Goal: Contribute content: Contribute content

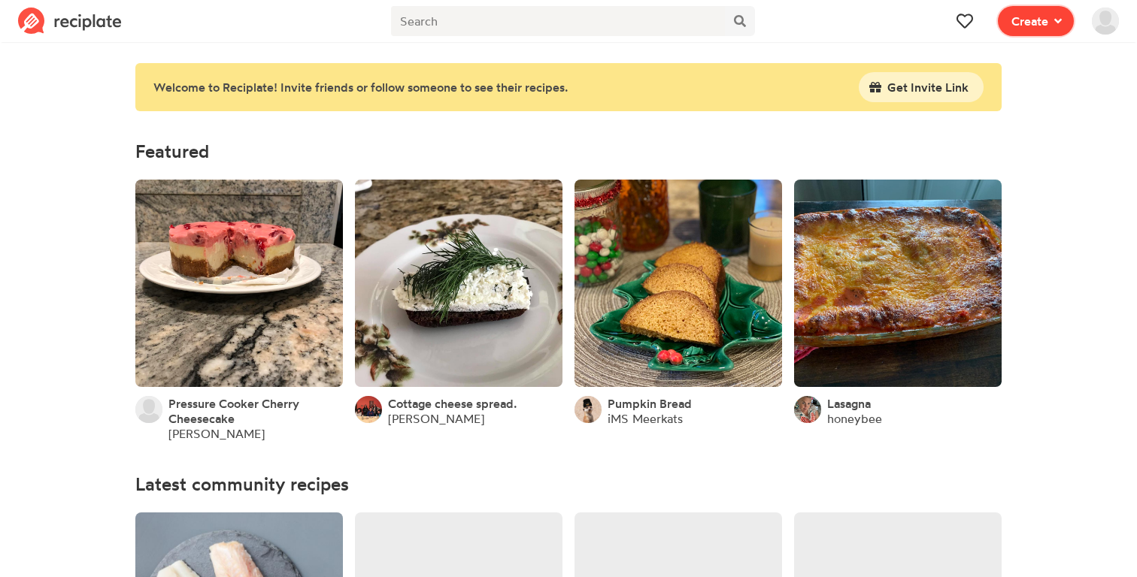
click at [1031, 20] on span "Create" at bounding box center [1029, 21] width 37 height 18
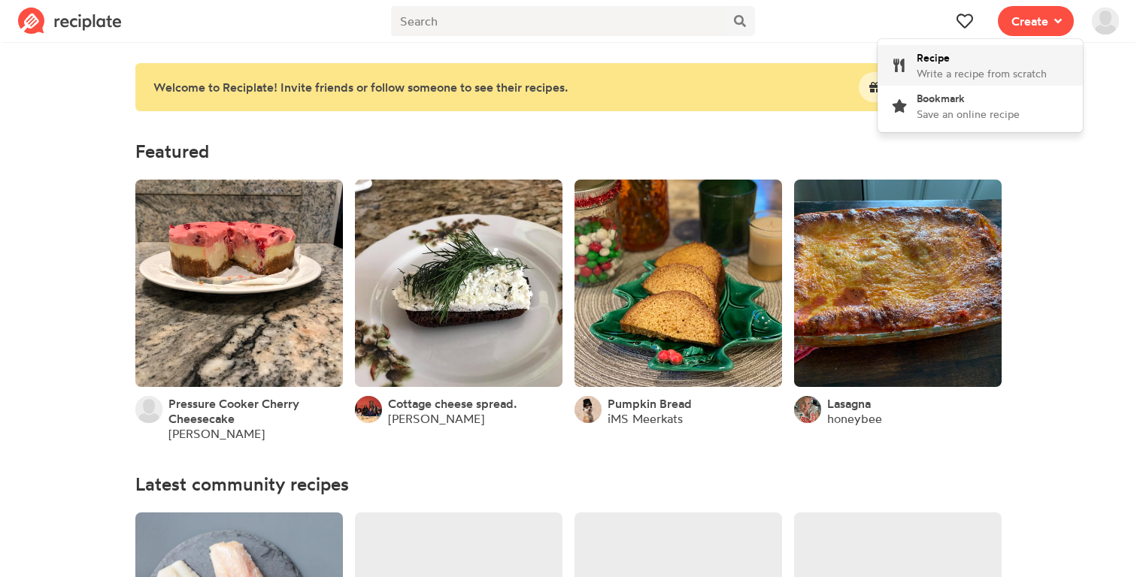
click at [1014, 64] on div "Recipe Write a recipe from scratch" at bounding box center [981, 66] width 130 height 32
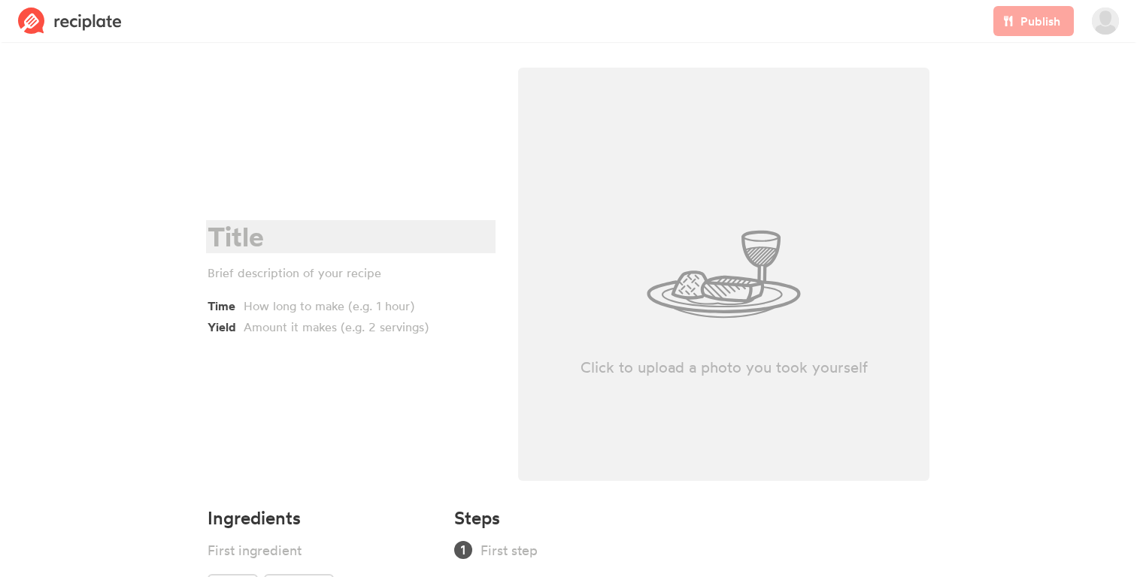
click at [271, 243] on div at bounding box center [348, 237] width 282 height 31
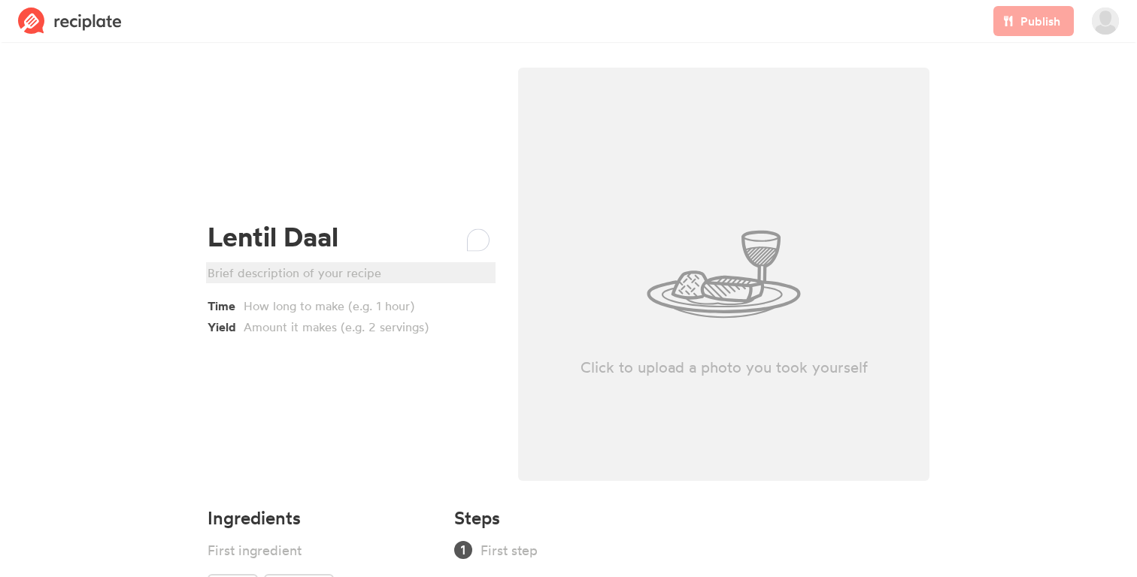
click at [274, 274] on div at bounding box center [348, 273] width 282 height 18
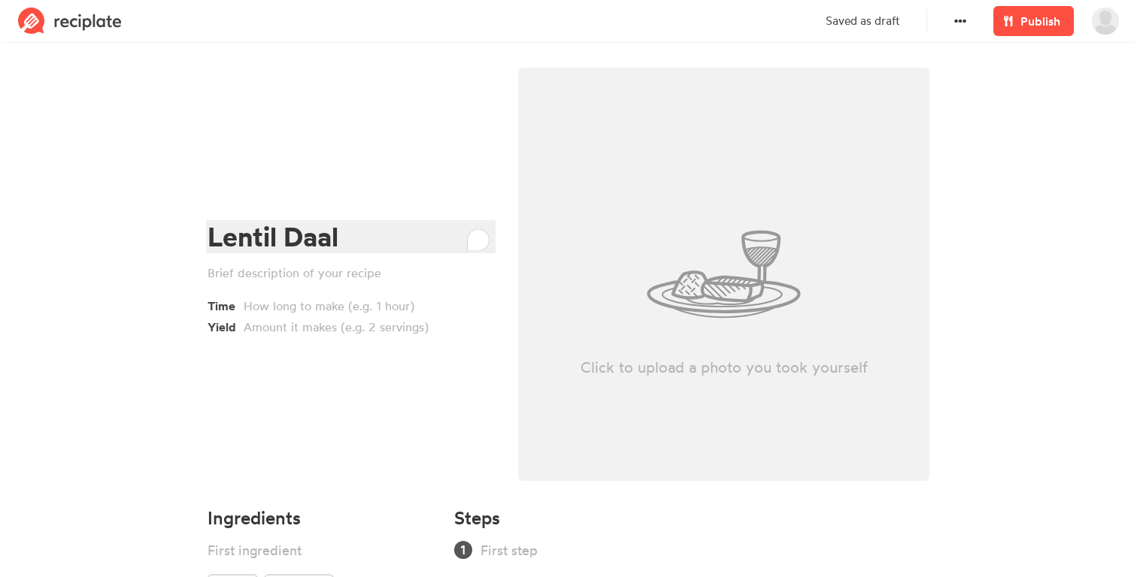
click at [240, 238] on div "Lentil Daal" at bounding box center [348, 237] width 282 height 31
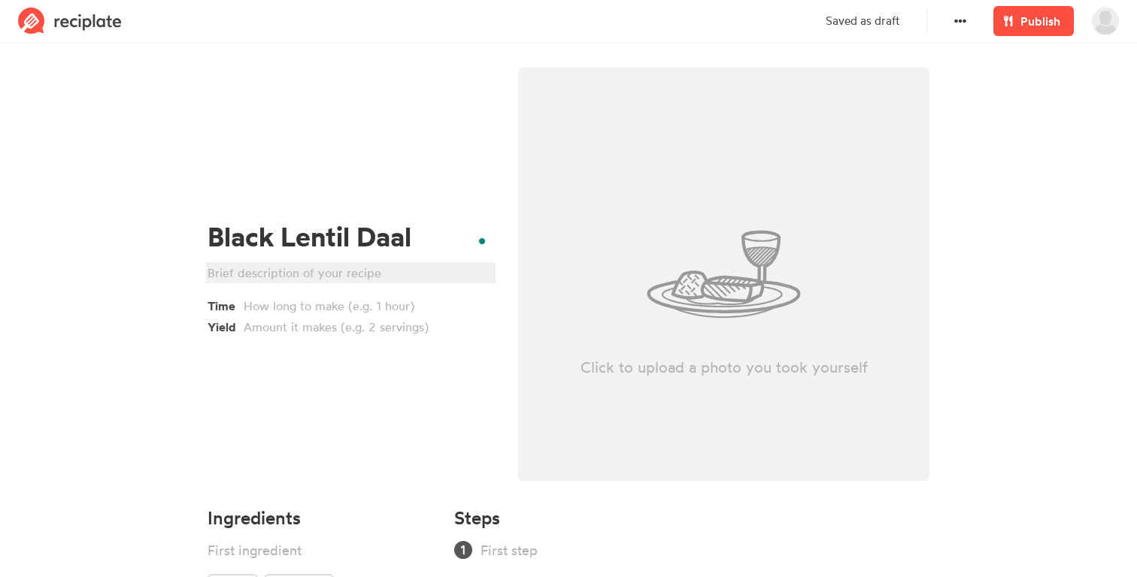
click at [254, 272] on div at bounding box center [348, 273] width 282 height 18
click at [280, 310] on div at bounding box center [355, 306] width 222 height 18
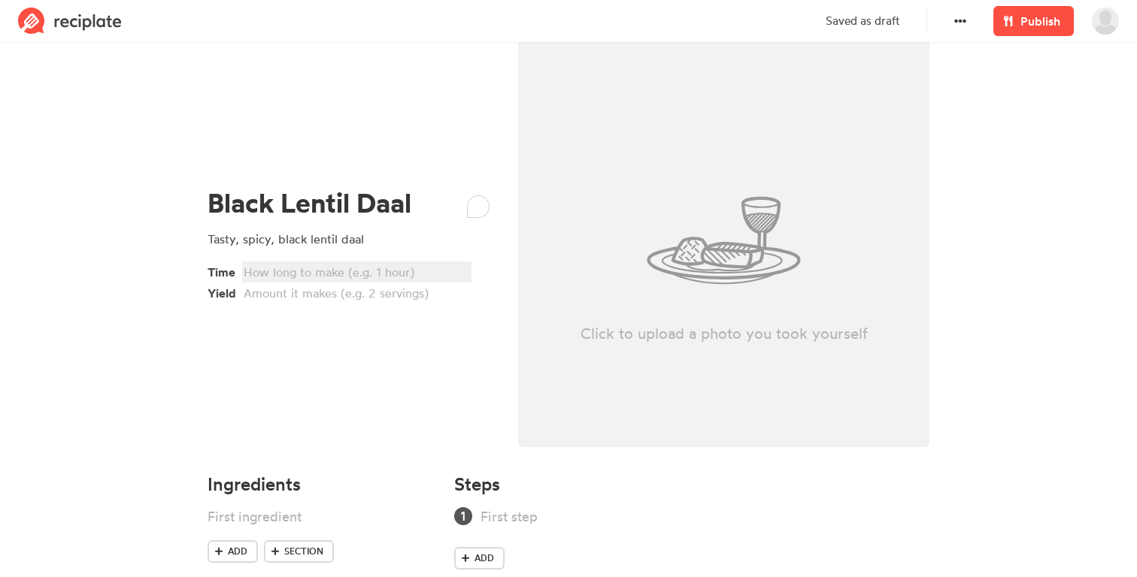
scroll to position [36, 0]
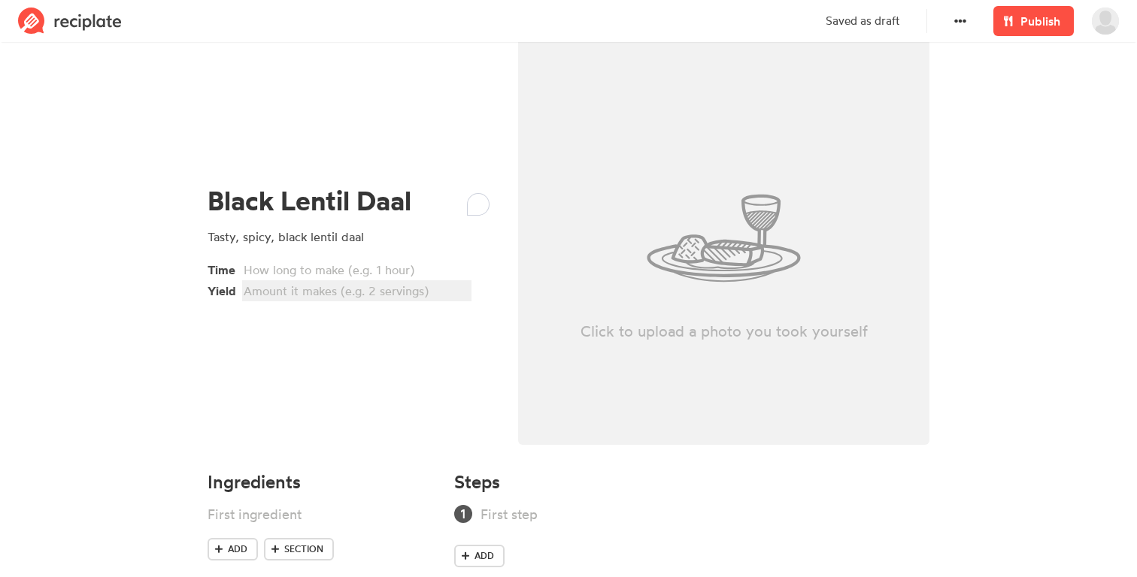
click at [350, 292] on div at bounding box center [355, 291] width 222 height 18
click at [362, 271] on div at bounding box center [355, 270] width 222 height 18
click at [401, 347] on div "Black Lentil Daal Tasty, spicy, black lentil daal Time 1hr 30min (plus overnigh…" at bounding box center [350, 243] width 310 height 441
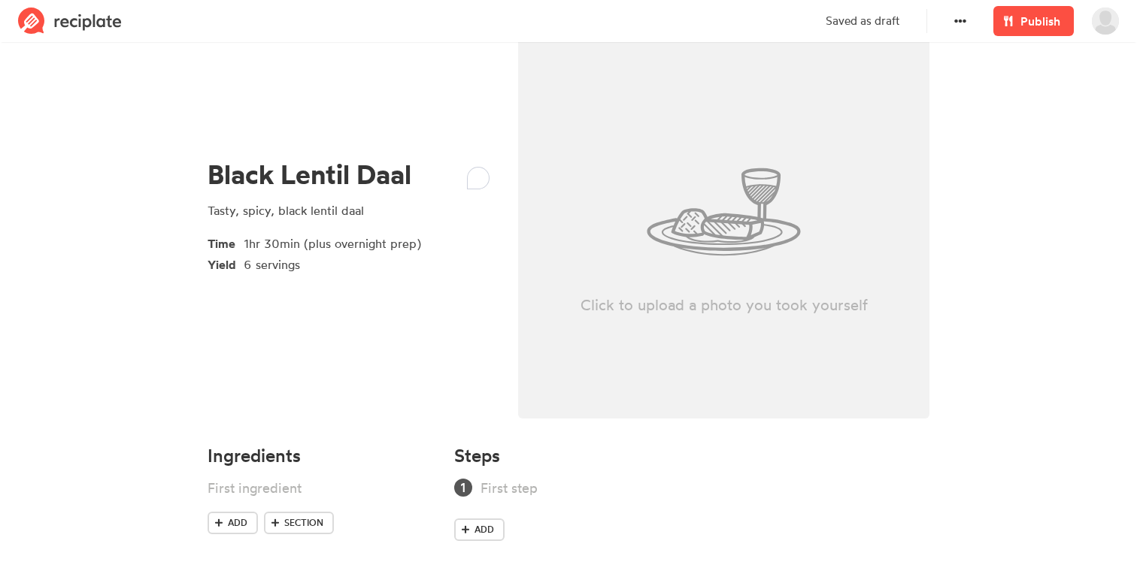
scroll to position [68, 0]
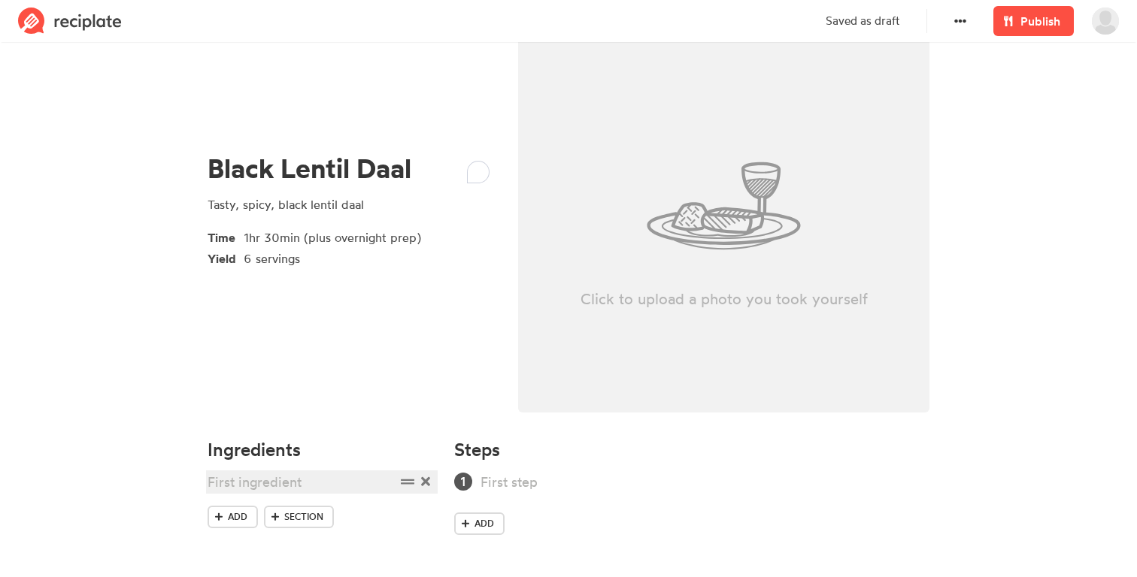
click at [238, 485] on div at bounding box center [301, 482] width 188 height 20
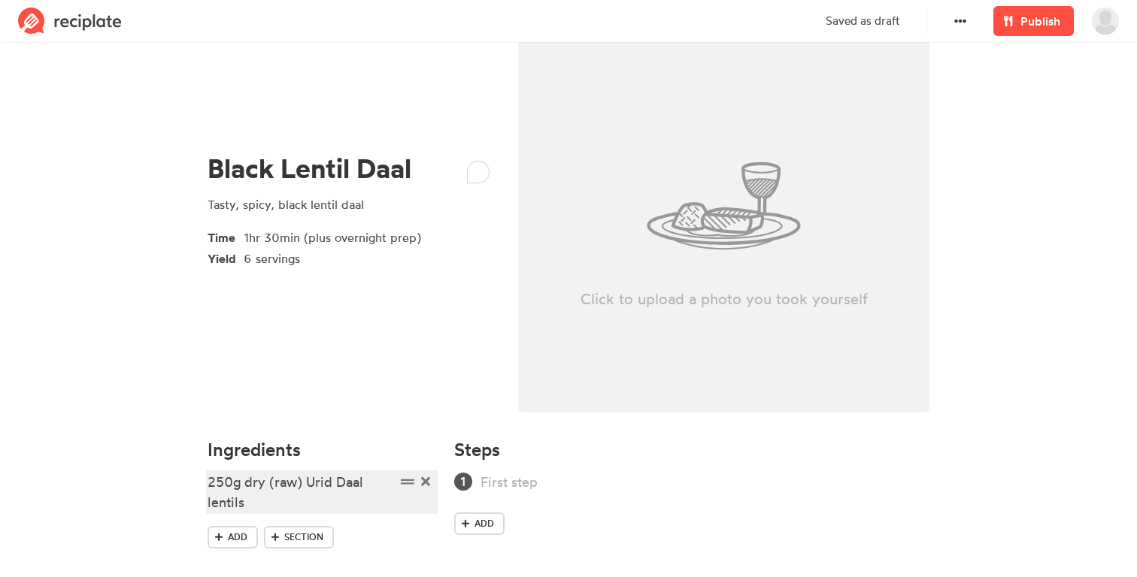
click at [326, 482] on div "250g dry (raw) Urid Daal lentils" at bounding box center [301, 492] width 188 height 41
click at [365, 488] on div "250g dry (raw) Urad Daal lentils" at bounding box center [301, 492] width 188 height 41
click at [344, 503] on div "250g dry (raw) Urad Dal lentils" at bounding box center [301, 492] width 188 height 41
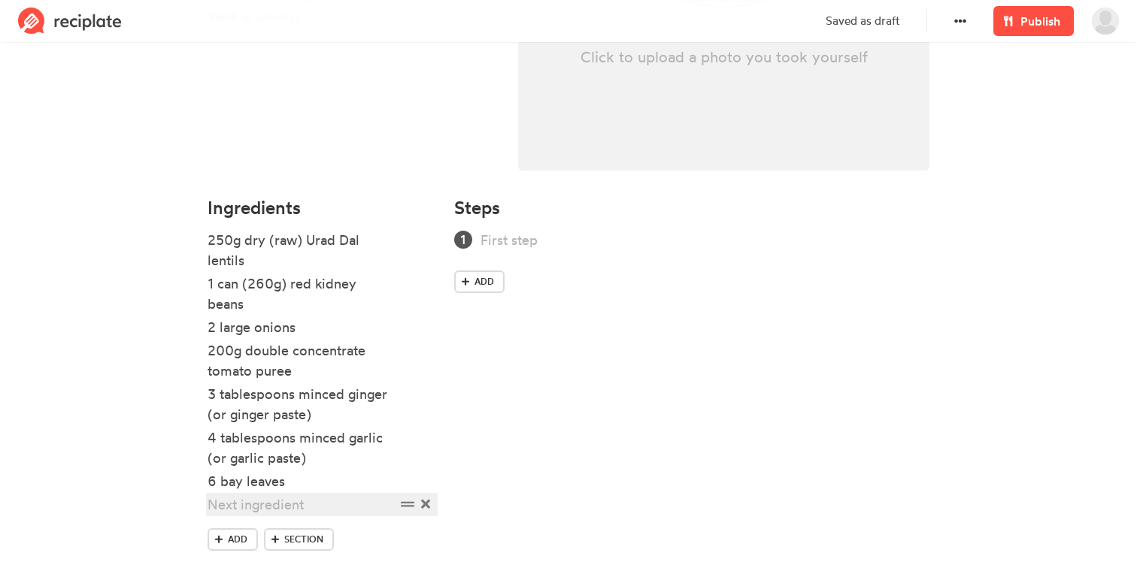
scroll to position [333, 0]
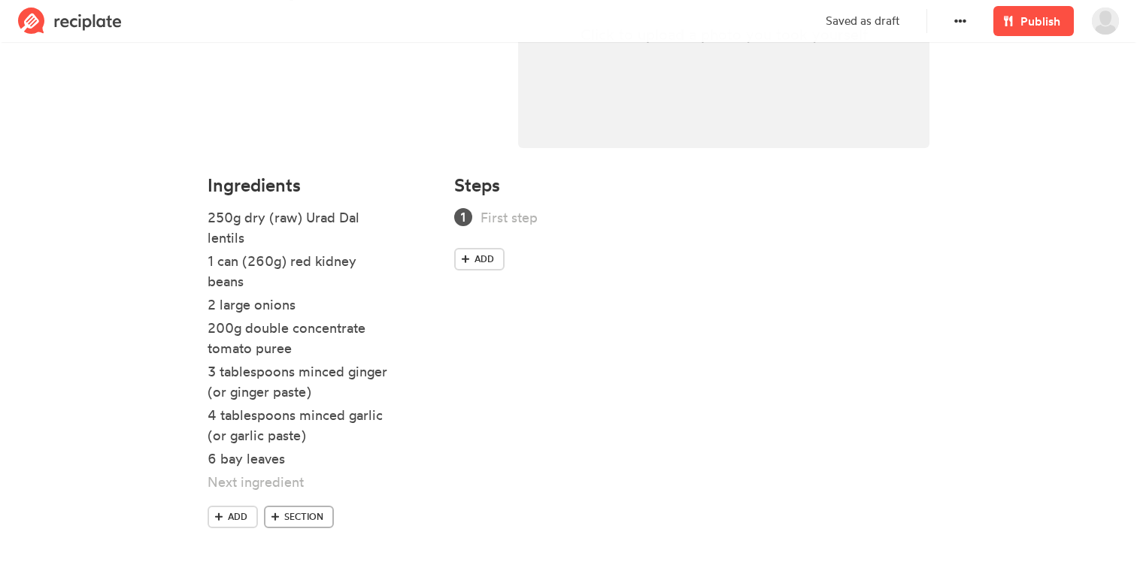
click at [295, 510] on span "Section" at bounding box center [303, 517] width 39 height 14
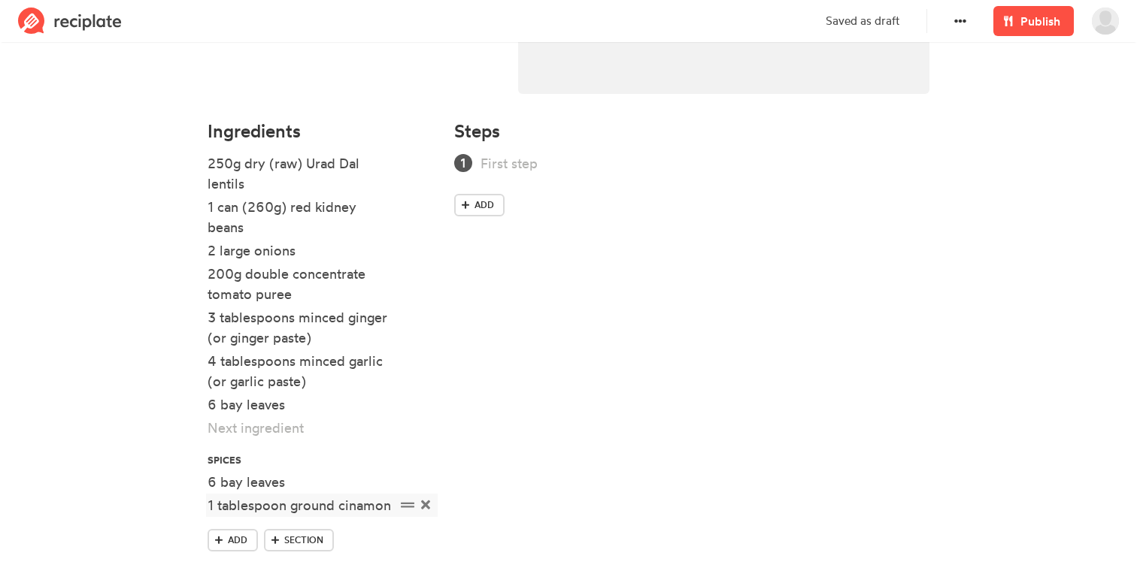
click at [353, 507] on div "1 tablespoon ground cinamon" at bounding box center [301, 505] width 188 height 20
click at [167, 492] on section "Black Lentil Daal Tasty, spicy, black lentil daal Time 1hr 30min (plus overnigh…" at bounding box center [568, 139] width 1137 height 961
click at [216, 509] on div "1 tablespoon ground cinnamon" at bounding box center [301, 515] width 188 height 41
click at [111, 507] on section "Black Lentil Daal Tasty, spicy, black lentil daal Time 1hr 30min (plus overnigh…" at bounding box center [568, 139] width 1137 height 961
click at [234, 511] on div "1/2 tablespoon ground cinnamon" at bounding box center [301, 515] width 188 height 41
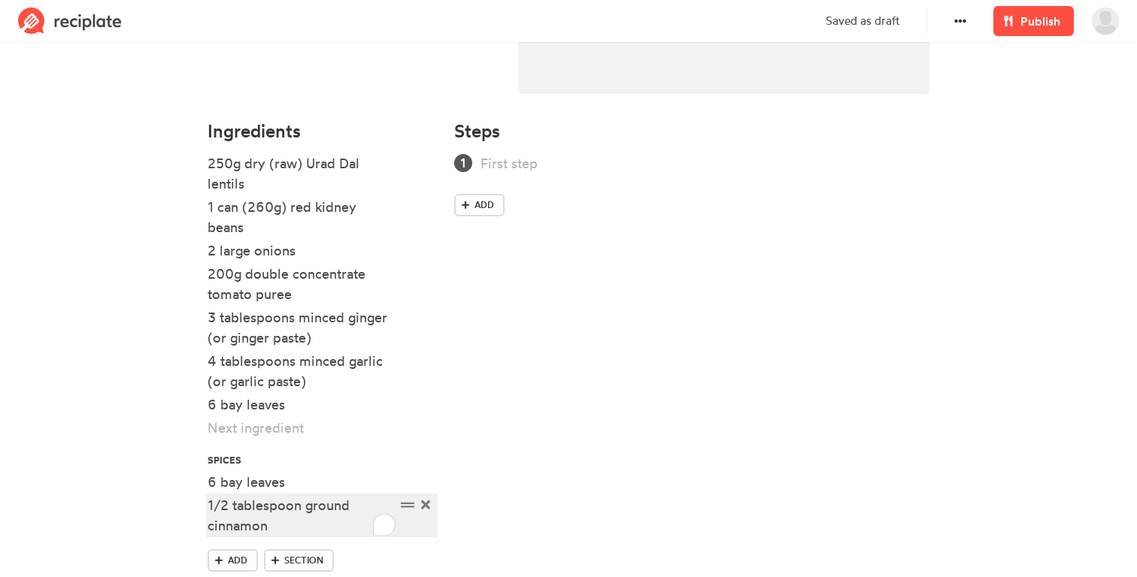
click at [228, 510] on div "1/2 tablespoon ground cinnamon" at bounding box center [301, 515] width 188 height 41
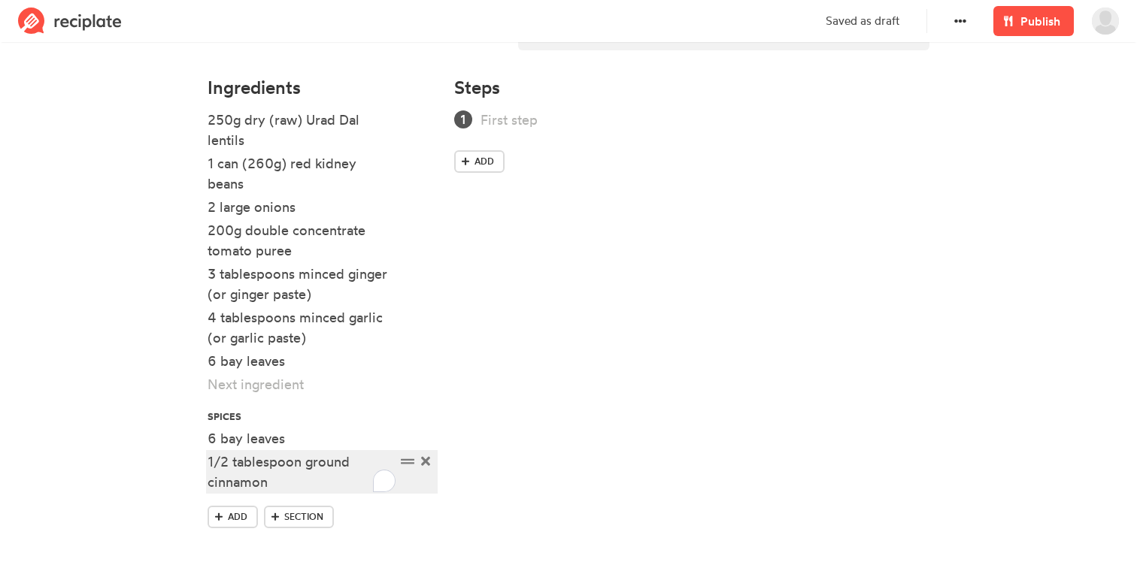
click at [227, 462] on div "1/2 tablespoon ground cinnamon" at bounding box center [301, 472] width 188 height 41
click at [229, 519] on span "Add" at bounding box center [238, 517] width 20 height 14
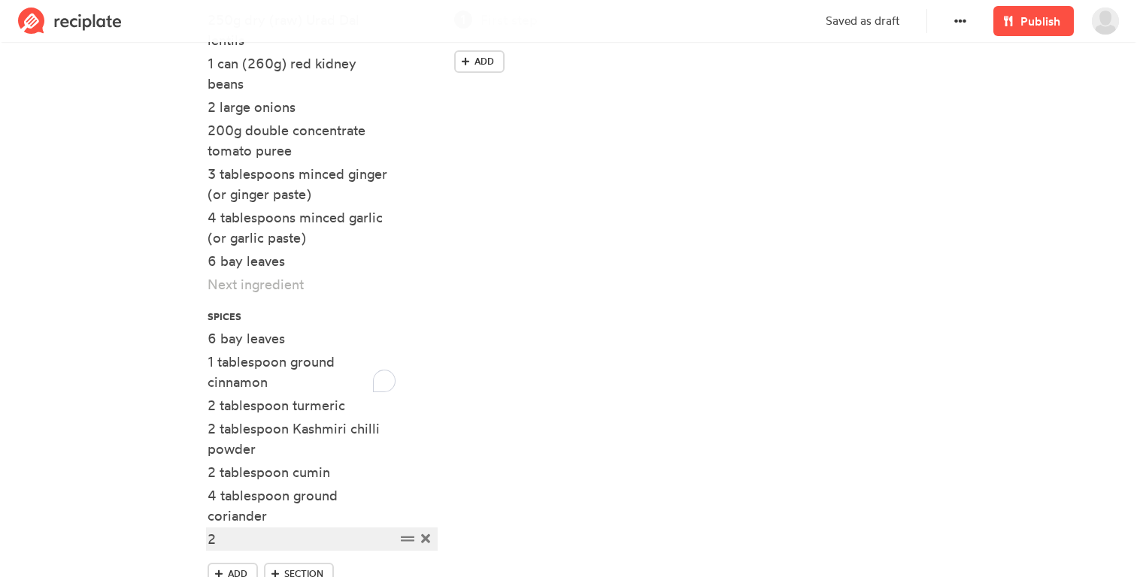
scroll to position [531, 0]
click at [325, 543] on div "2 tablespoon" at bounding box center [301, 538] width 188 height 20
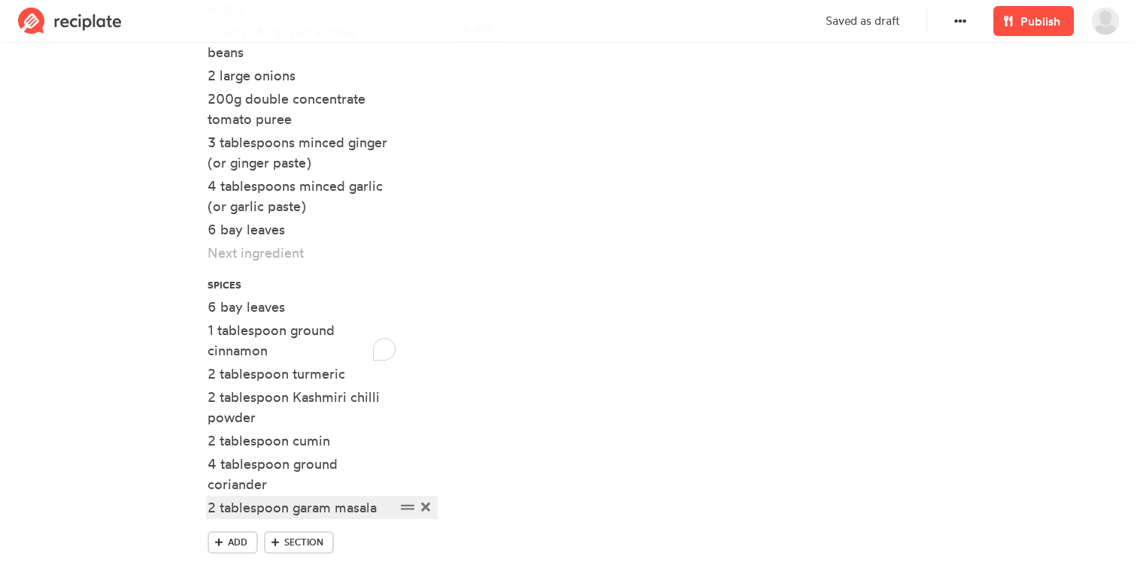
scroll to position [588, 0]
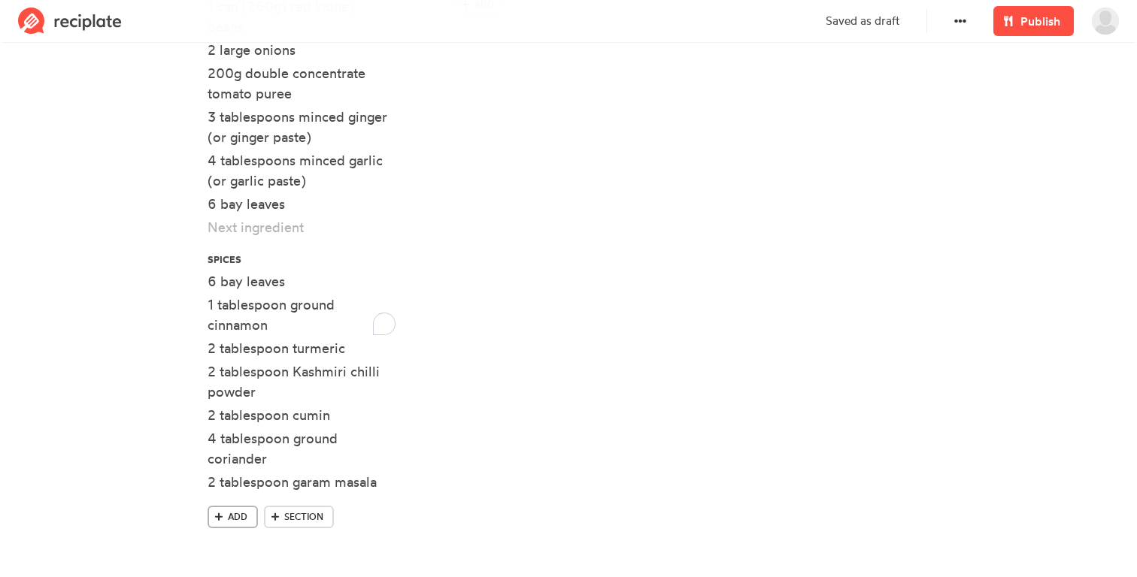
click at [213, 513] on span at bounding box center [219, 517] width 14 height 14
click at [550, 362] on div "Steps Add" at bounding box center [691, 261] width 493 height 701
click at [432, 207] on span at bounding box center [426, 204] width 16 height 20
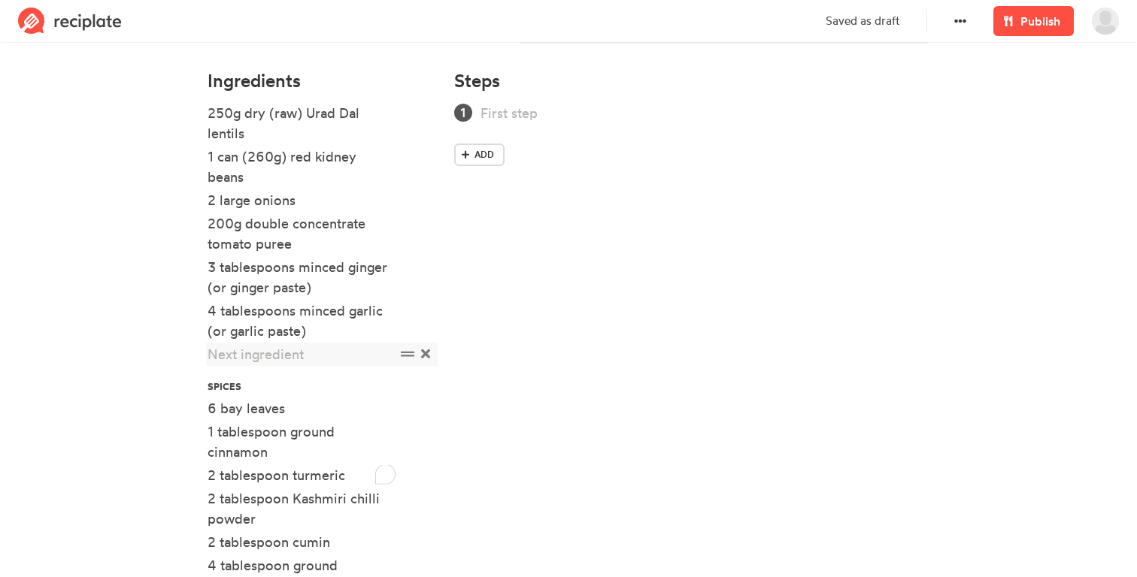
scroll to position [452, 0]
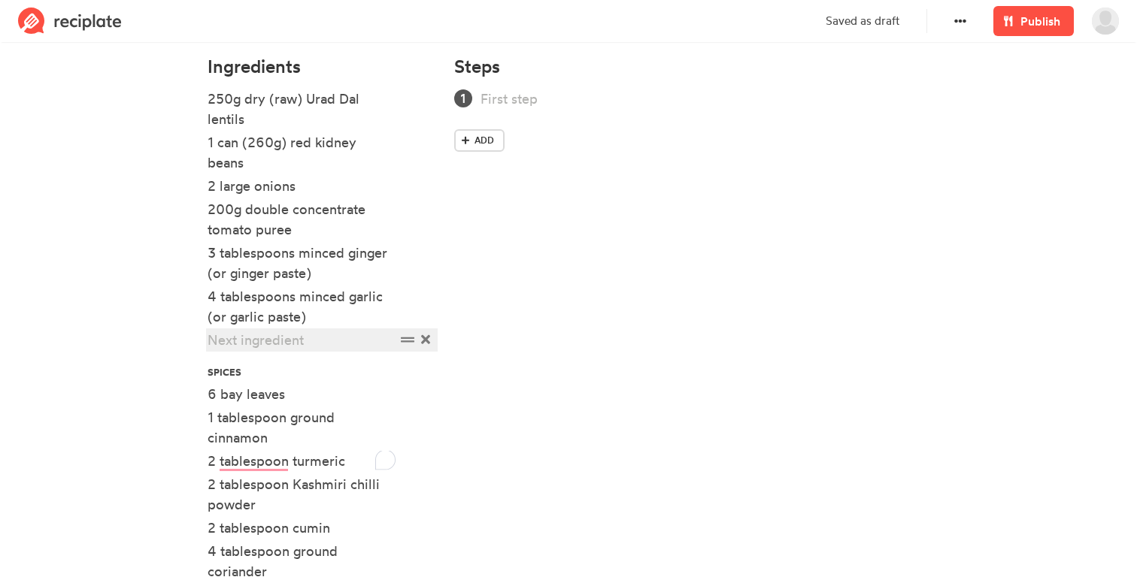
click at [303, 342] on div at bounding box center [301, 340] width 188 height 20
click at [335, 341] on div "1" at bounding box center [301, 340] width 188 height 20
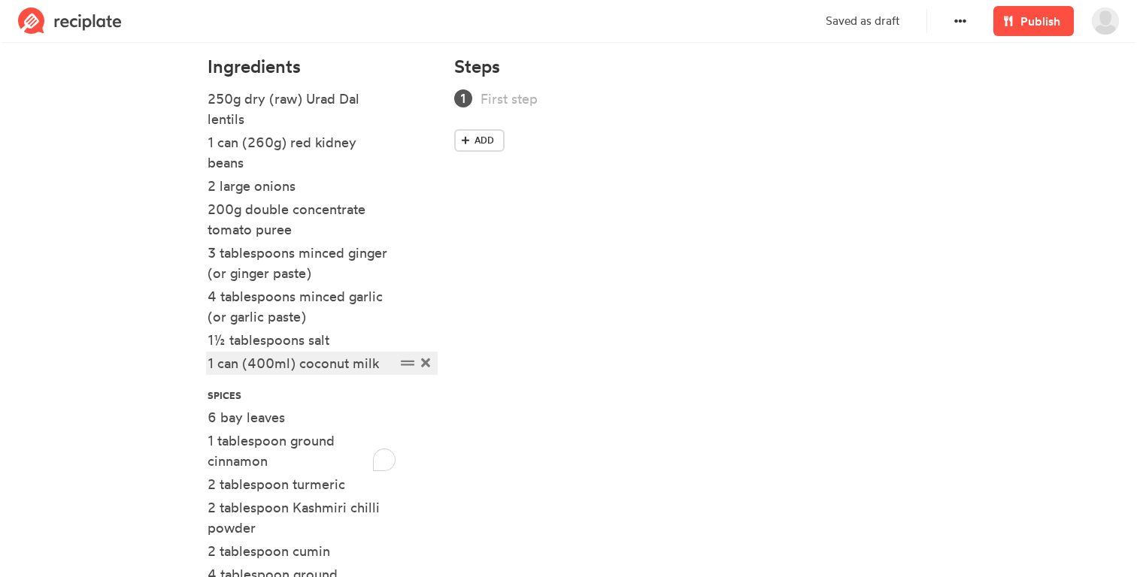
click at [383, 368] on div "1 can (400ml) coconut milk" at bounding box center [301, 363] width 188 height 20
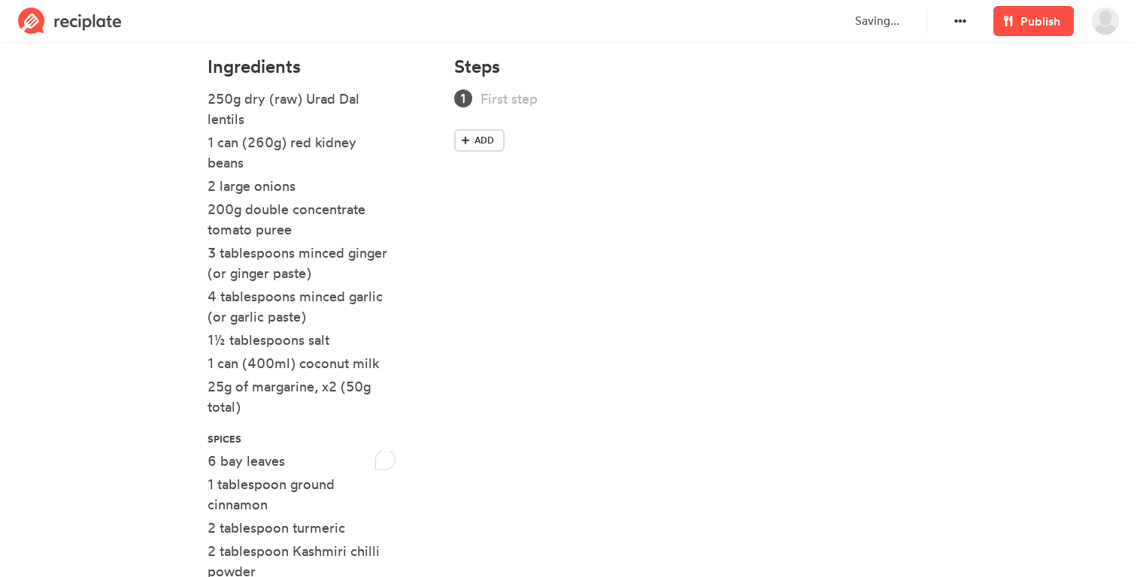
click at [97, 395] on section "Black Lentil Daal Tasty, spicy, black lentil daal Time 1hr 30min (plus overnigh…" at bounding box center [568, 199] width 1137 height 1209
click at [259, 410] on div "25g of margarine, x2 (50g total)" at bounding box center [301, 397] width 188 height 41
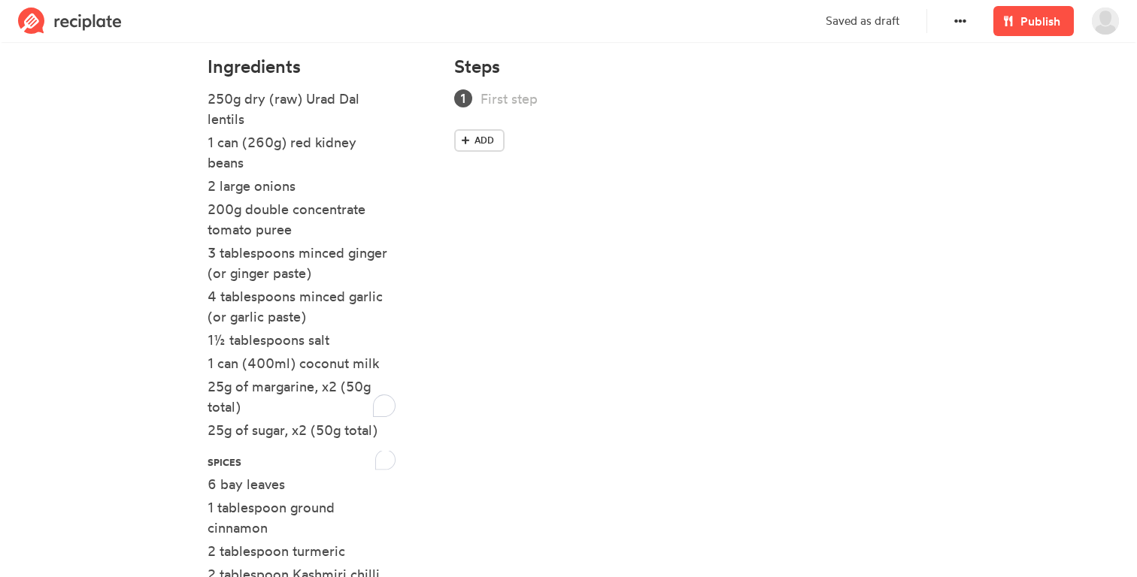
click at [80, 383] on section "Black Lentil Daal Tasty, spicy, black lentil daal Time 1hr 30min (plus overnigh…" at bounding box center [568, 211] width 1137 height 1232
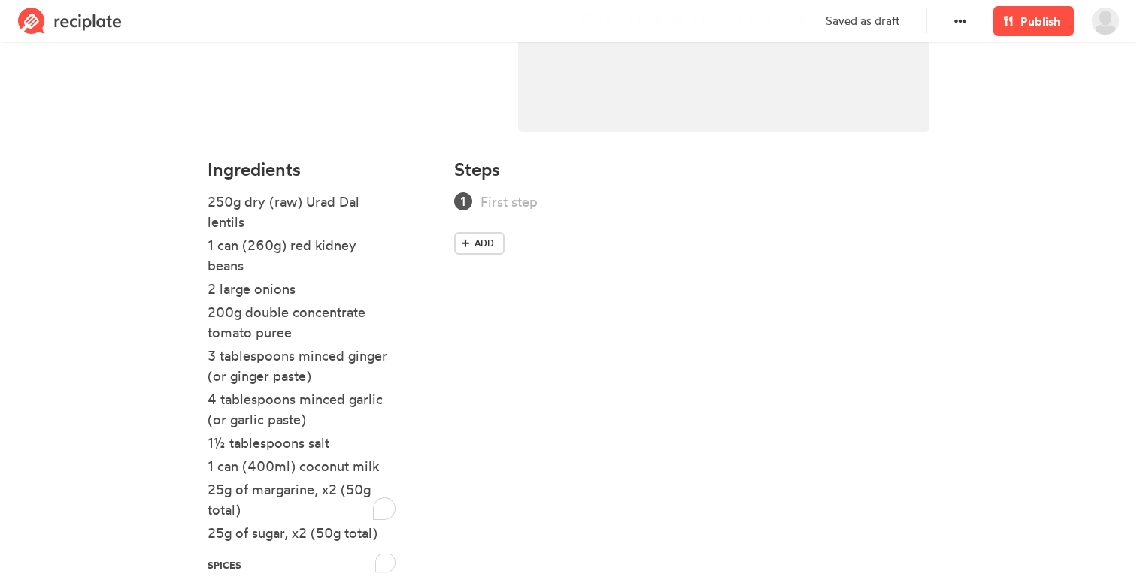
scroll to position [282, 0]
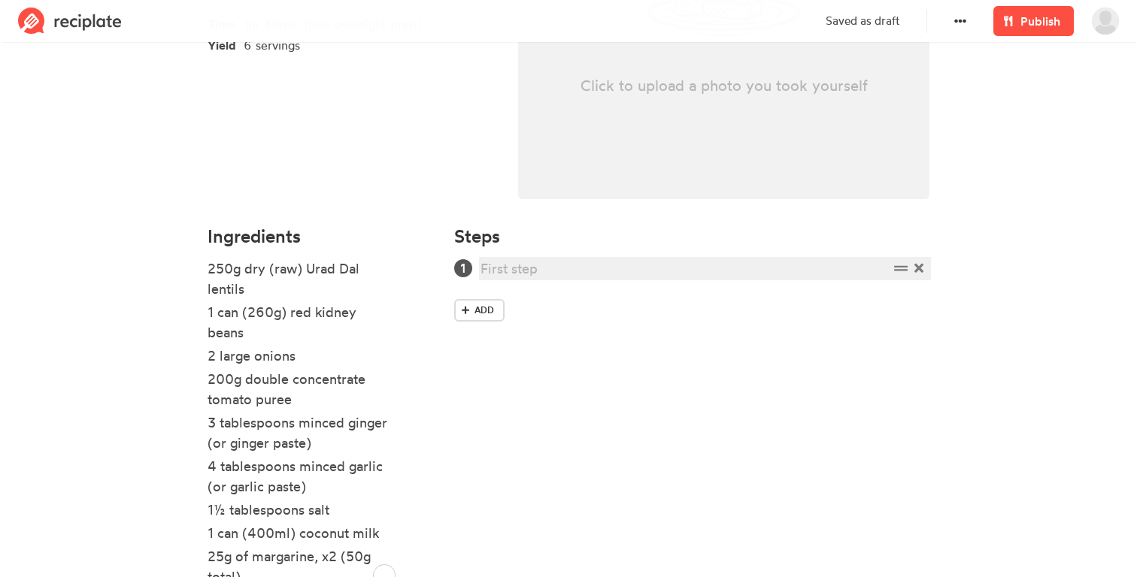
click at [505, 260] on div at bounding box center [684, 269] width 408 height 20
click at [492, 337] on span "Add" at bounding box center [484, 331] width 20 height 14
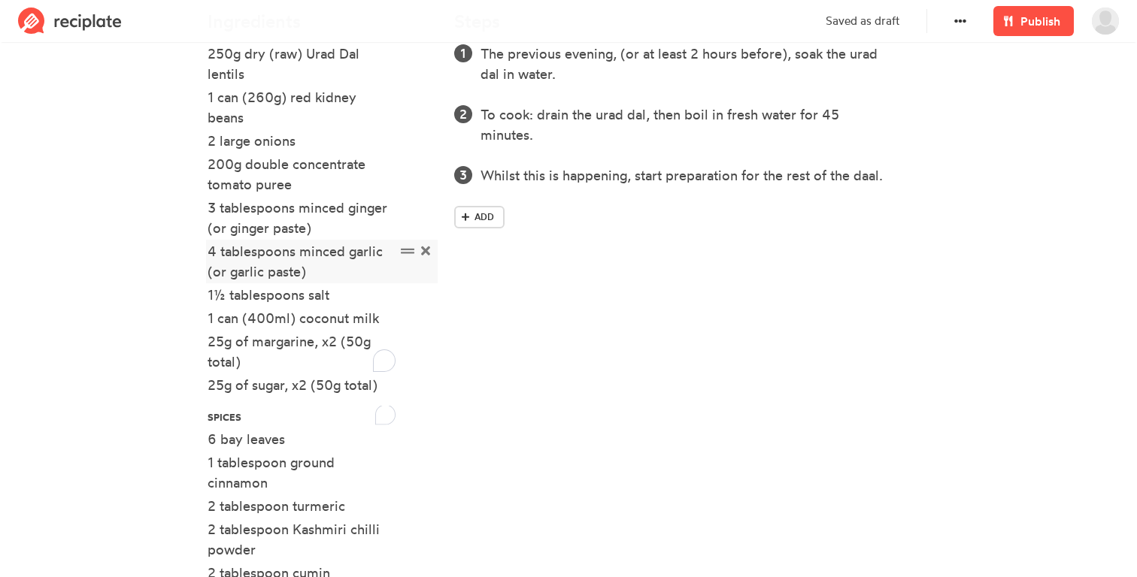
scroll to position [358, 0]
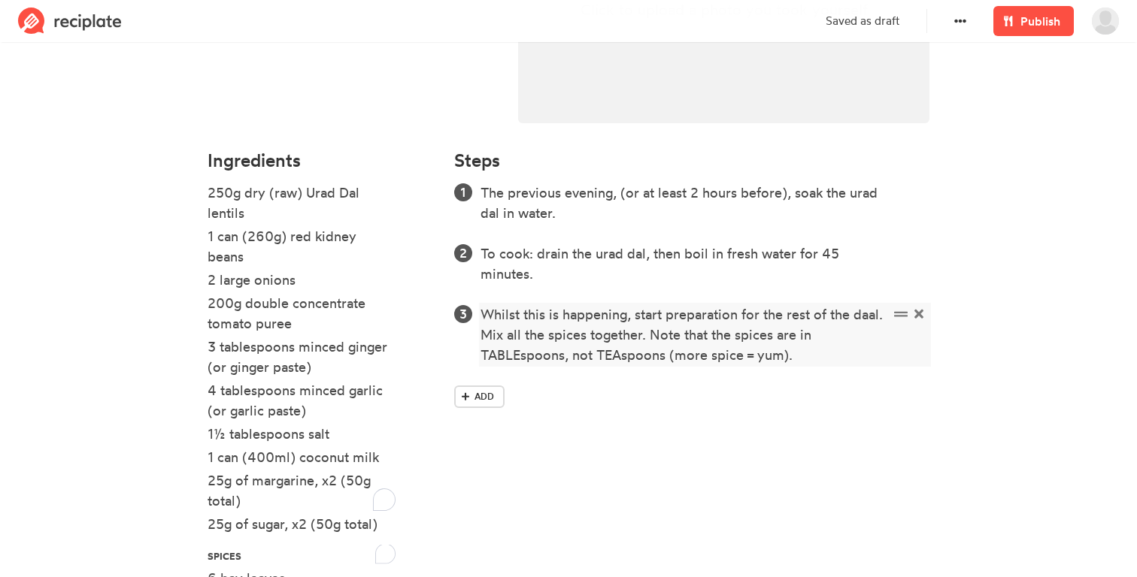
click at [647, 332] on div "Whilst this is happening, start preparation for the rest of the daal. Mix all t…" at bounding box center [684, 334] width 408 height 61
click at [887, 355] on div "Whilst this is happening, start preparation for the rest of the daal. Mix all t…" at bounding box center [684, 334] width 408 height 61
click at [480, 396] on span "Add" at bounding box center [484, 397] width 20 height 14
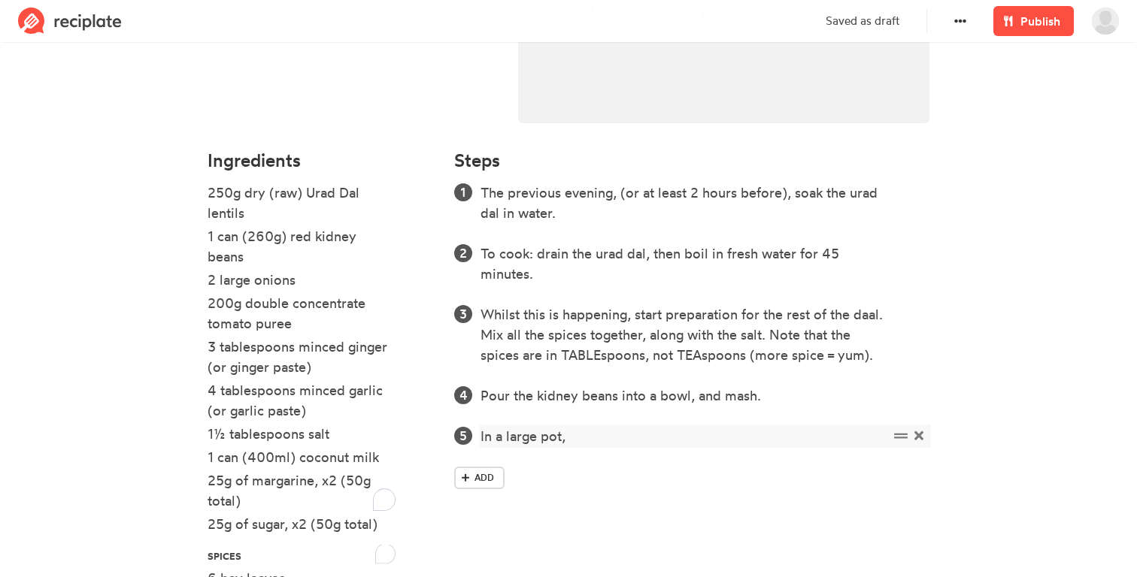
click at [483, 433] on div "In a large pot," at bounding box center [684, 436] width 408 height 20
click at [686, 441] on div "Dice the onions. In a large pot," at bounding box center [684, 436] width 408 height 20
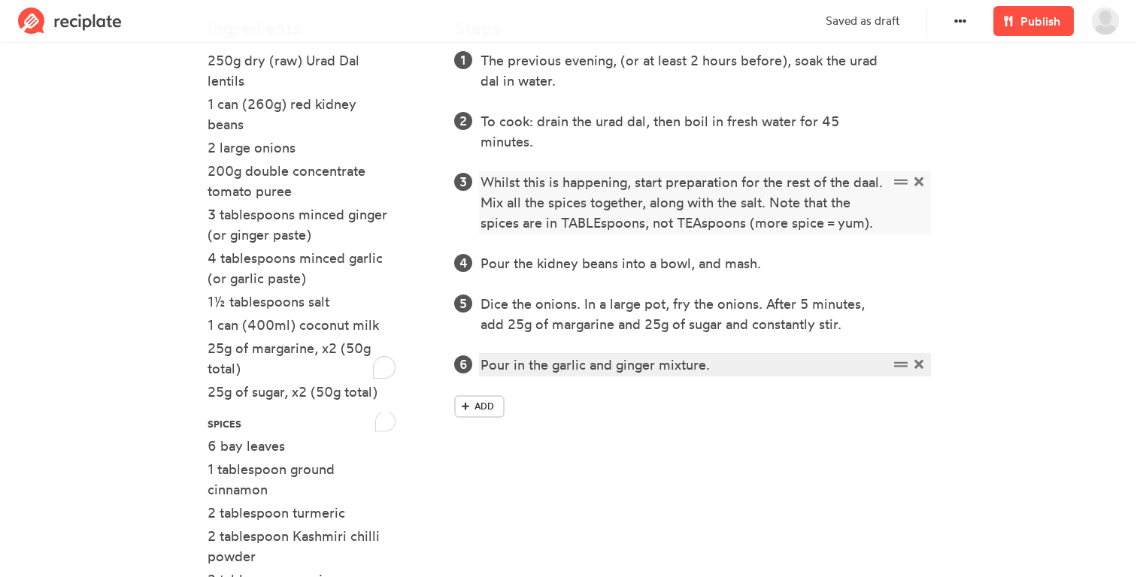
scroll to position [501, 0]
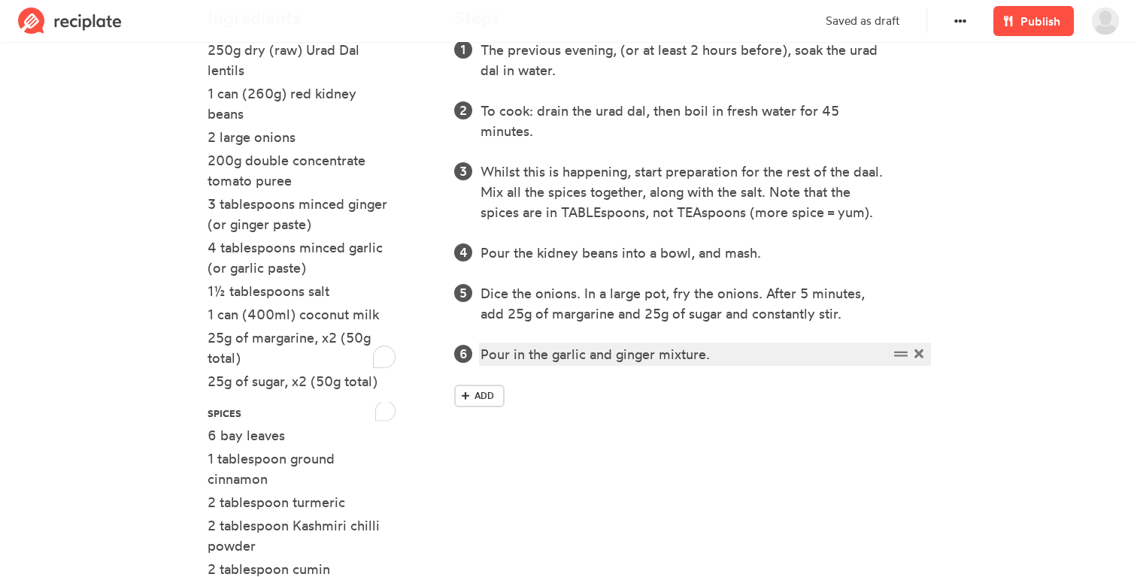
click at [720, 357] on div "Pour in the garlic and ginger mixture." at bounding box center [684, 354] width 408 height 20
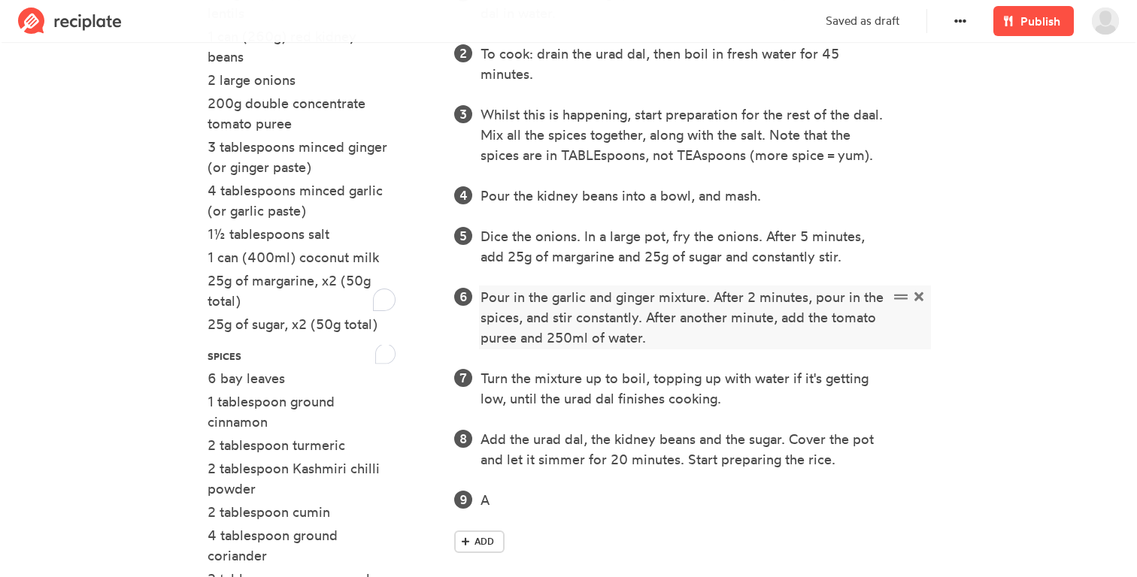
scroll to position [583, 0]
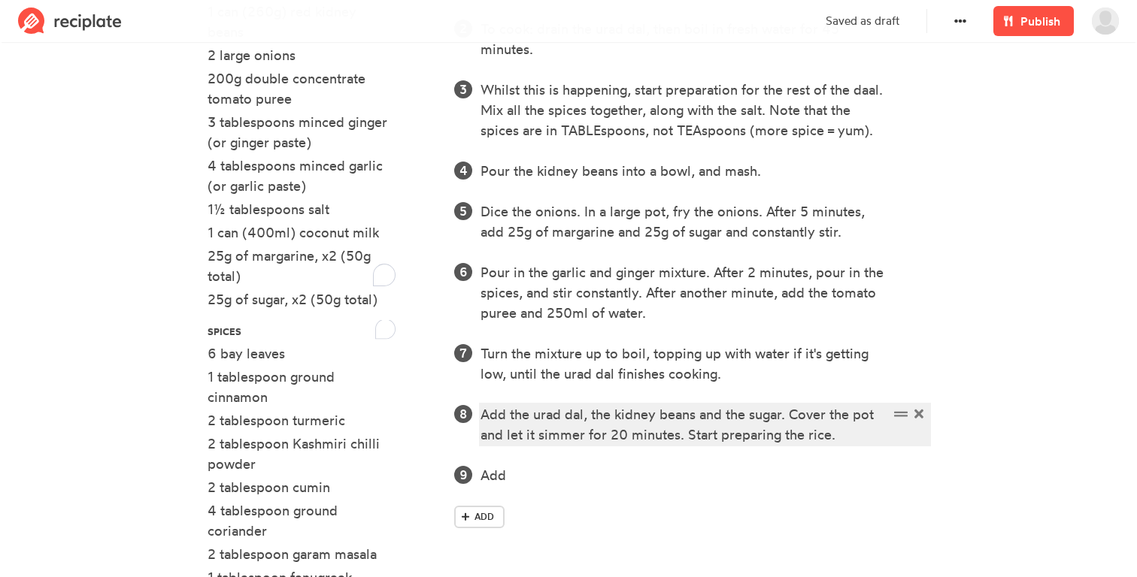
click at [753, 418] on div "Add the urad dal, the kidney beans and the sugar. Cover the pot and let it simm…" at bounding box center [684, 424] width 408 height 41
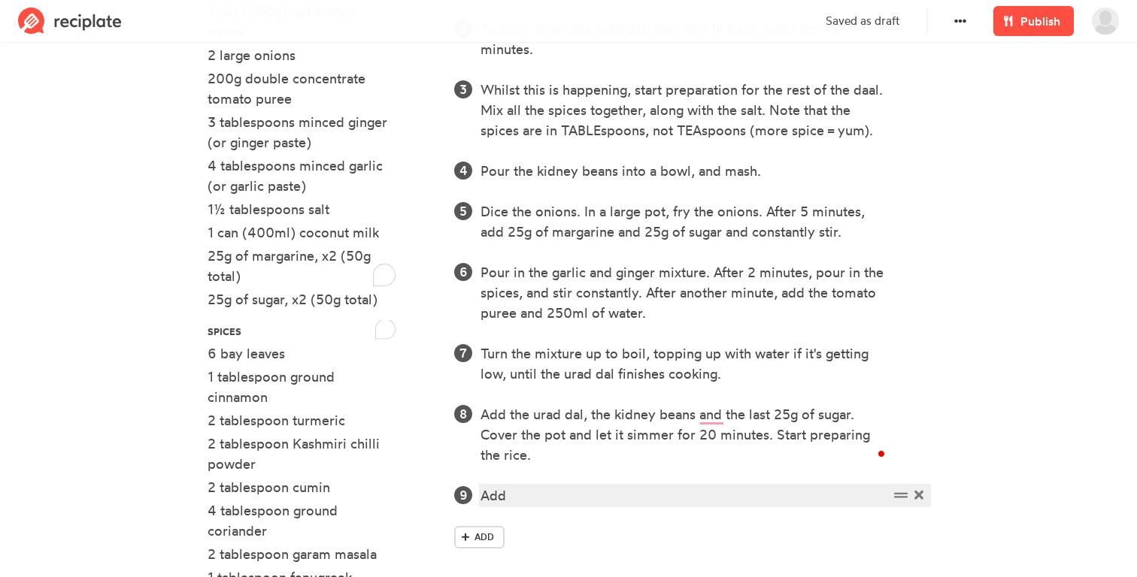
click at [552, 489] on div "Add" at bounding box center [684, 496] width 408 height 20
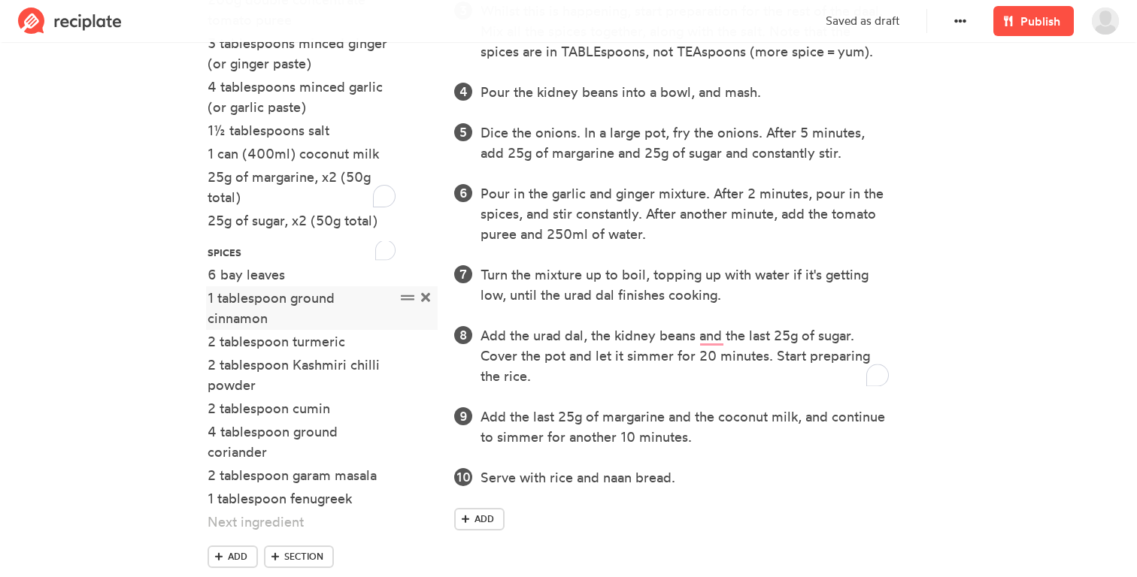
scroll to position [665, 0]
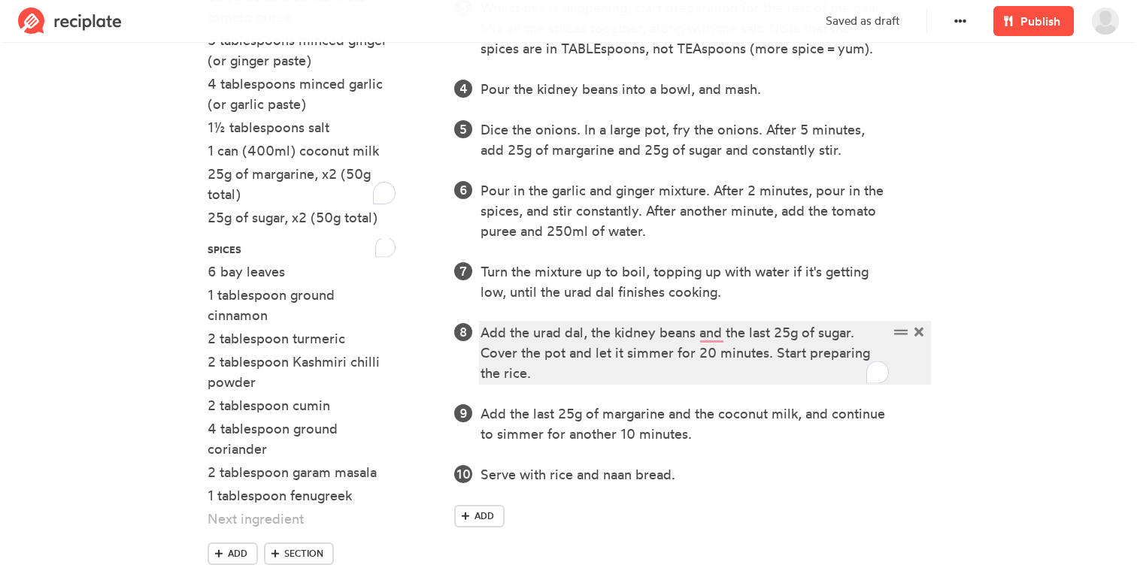
click at [585, 338] on div "Add the urad dal, the kidney beans and the last 25g of sugar. Cover the pot and…" at bounding box center [684, 353] width 408 height 61
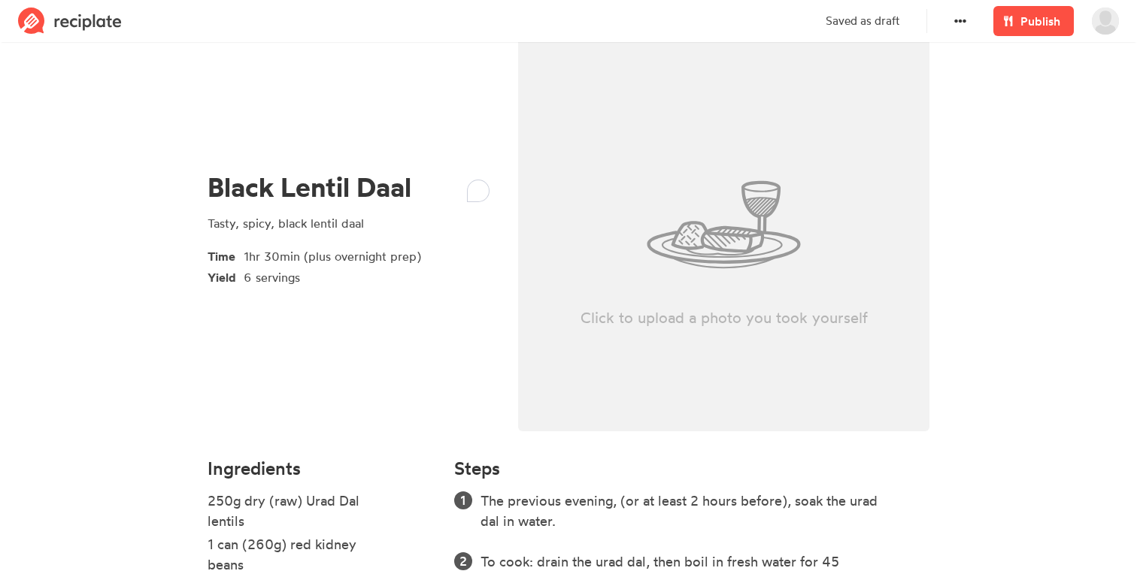
scroll to position [0, 0]
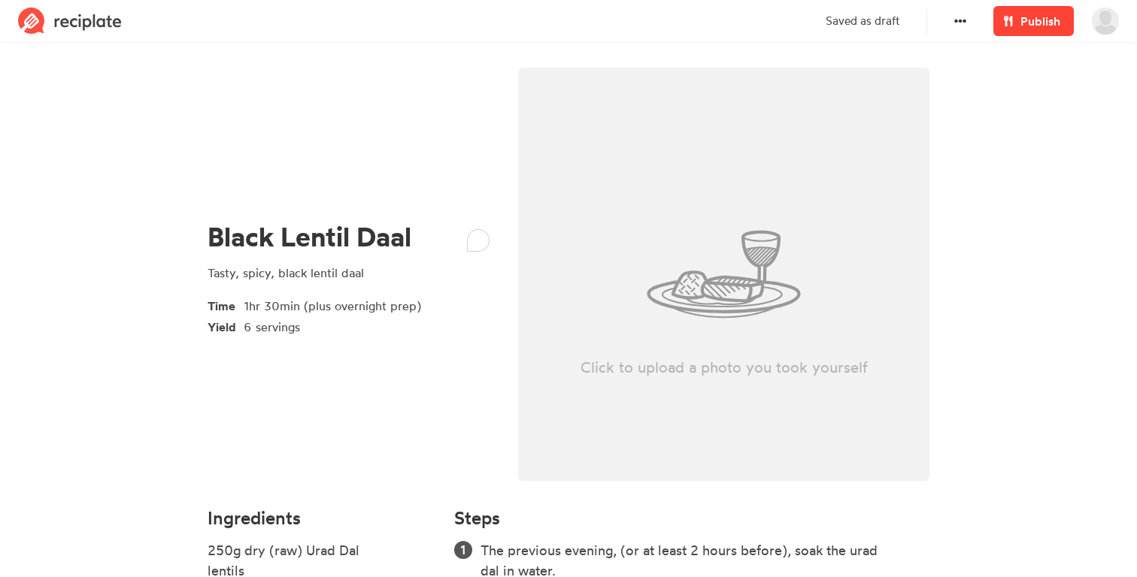
click at [1025, 17] on span "Publish" at bounding box center [1040, 21] width 40 height 18
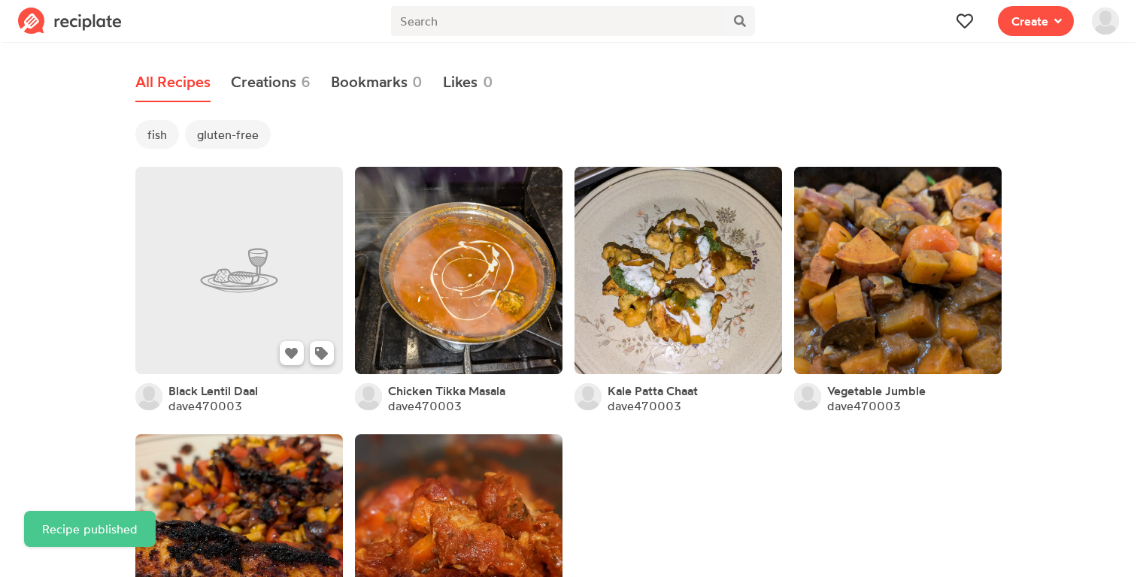
click at [239, 243] on link at bounding box center [238, 270] width 207 height 207
